Goal: Find contact information: Find contact information

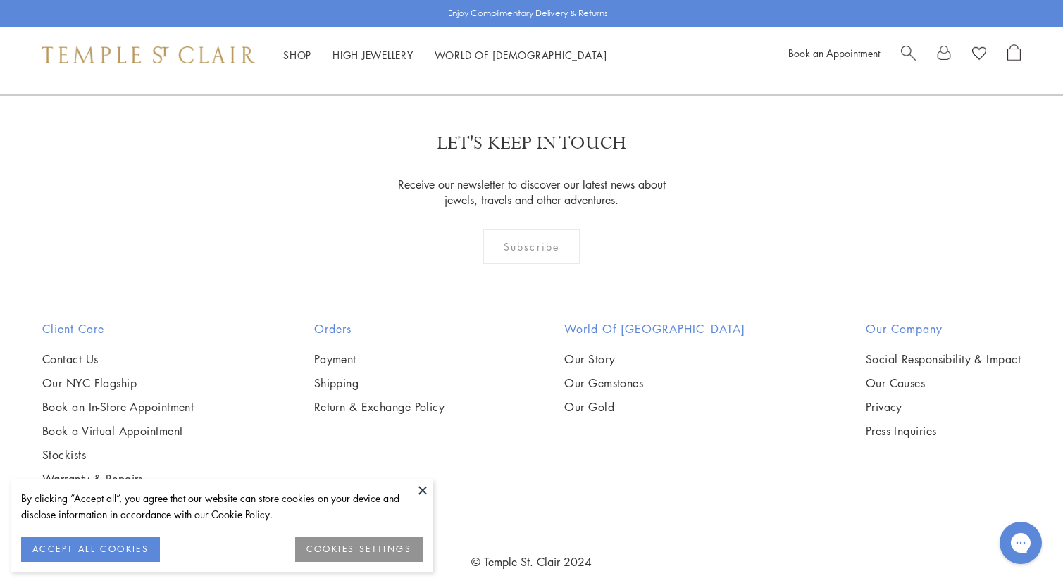
scroll to position [3164, 0]
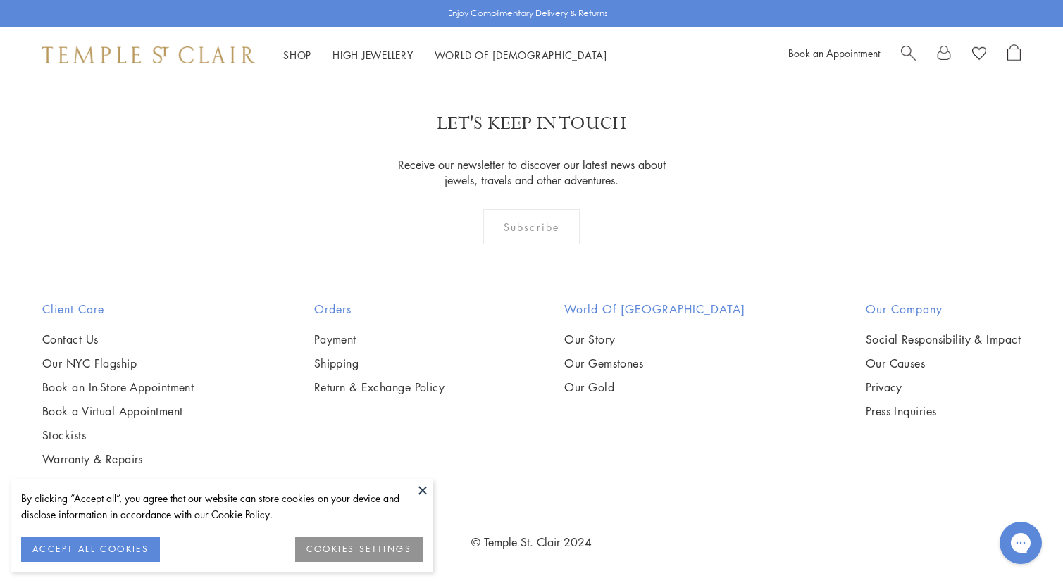
drag, startPoint x: 425, startPoint y: 492, endPoint x: 214, endPoint y: 390, distance: 233.9
click at [423, 492] on button at bounding box center [422, 490] width 21 height 21
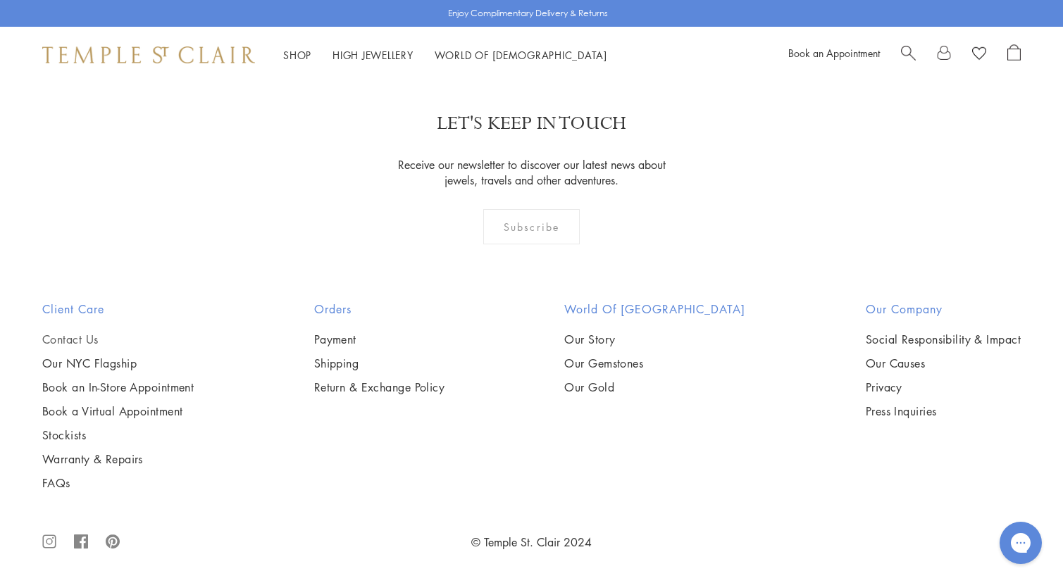
click at [78, 332] on link "Contact Us" at bounding box center [118, 340] width 152 height 16
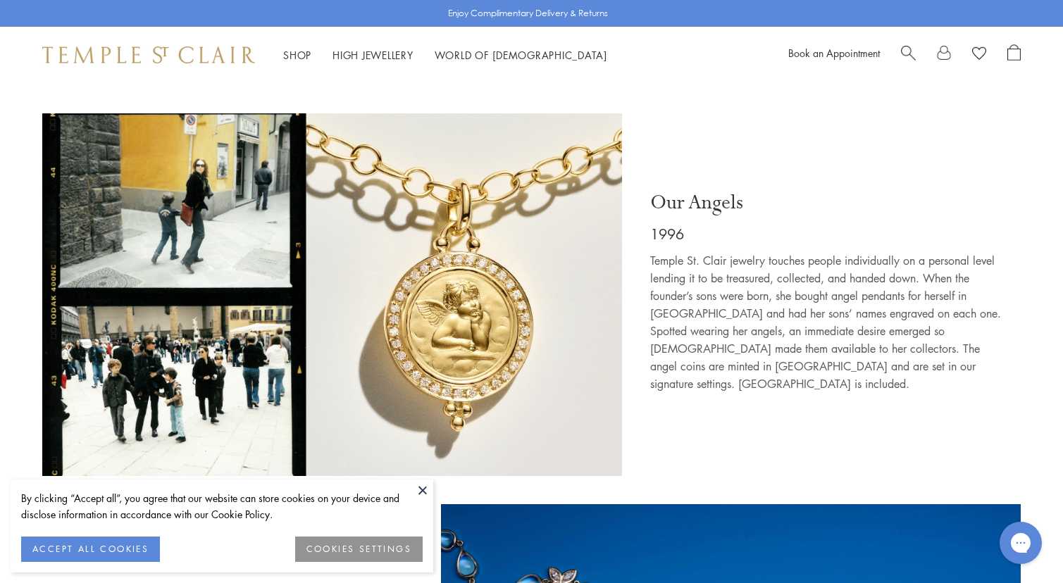
scroll to position [2325, 0]
